Goal: Find contact information: Find contact information

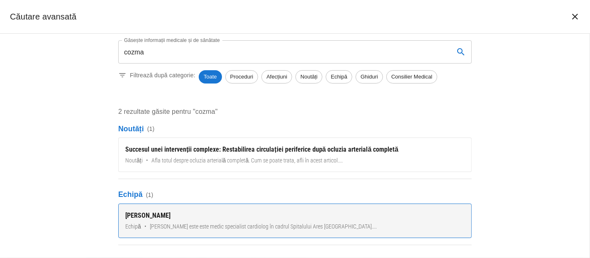
click at [158, 218] on div "[PERSON_NAME]" at bounding box center [295, 215] width 340 height 10
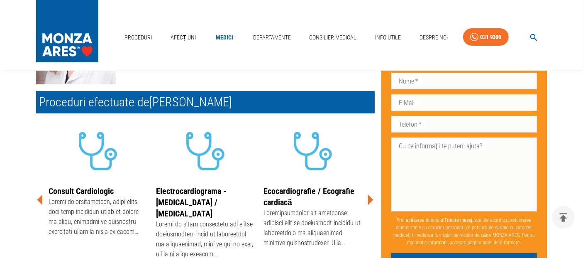
scroll to position [184, 0]
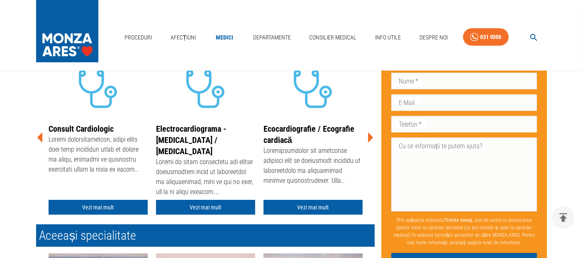
click at [370, 137] on icon at bounding box center [370, 137] width 5 height 10
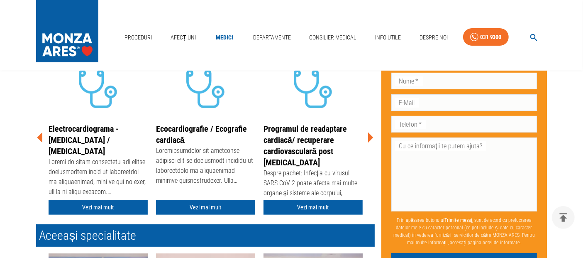
click at [370, 137] on icon at bounding box center [370, 137] width 5 height 10
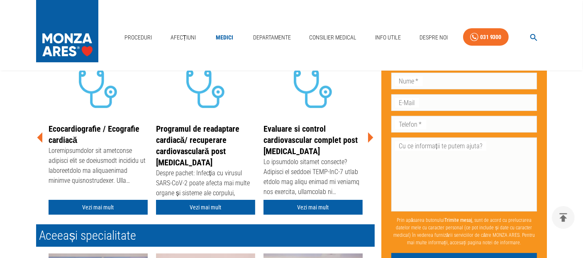
click at [370, 137] on icon at bounding box center [370, 137] width 5 height 10
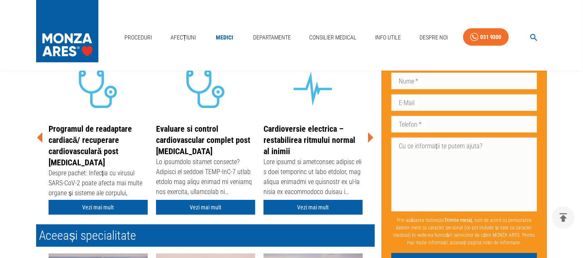
click at [370, 137] on icon at bounding box center [370, 137] width 5 height 10
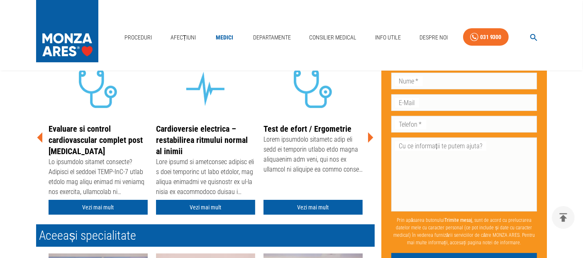
click at [370, 137] on icon at bounding box center [370, 137] width 5 height 10
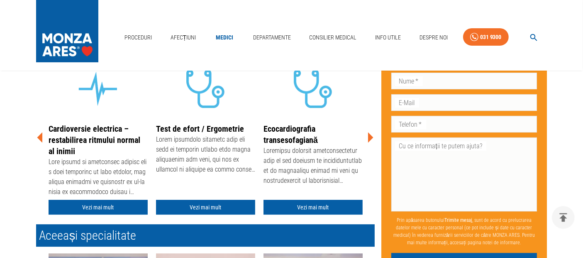
click at [370, 137] on icon at bounding box center [370, 137] width 5 height 10
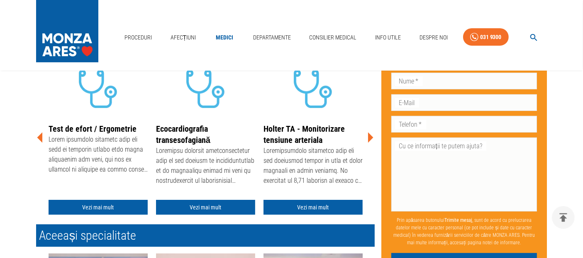
click at [370, 137] on icon at bounding box center [370, 137] width 5 height 10
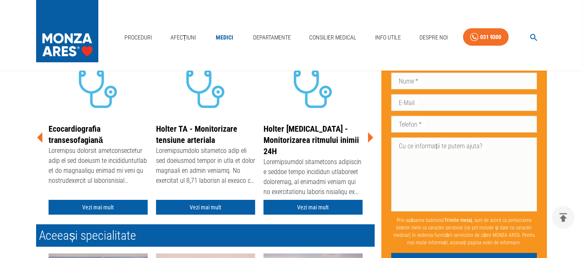
click at [370, 137] on icon at bounding box center [370, 137] width 5 height 10
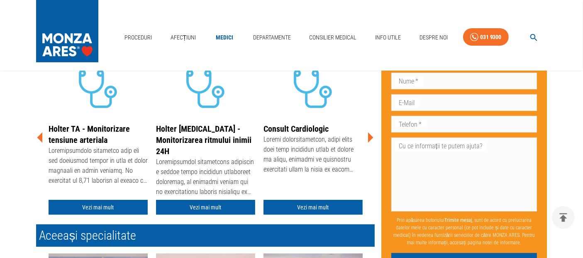
click at [370, 137] on icon at bounding box center [370, 137] width 5 height 10
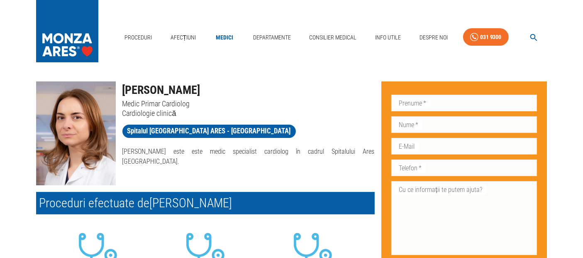
scroll to position [0, 0]
